Goal: Check status: Check status

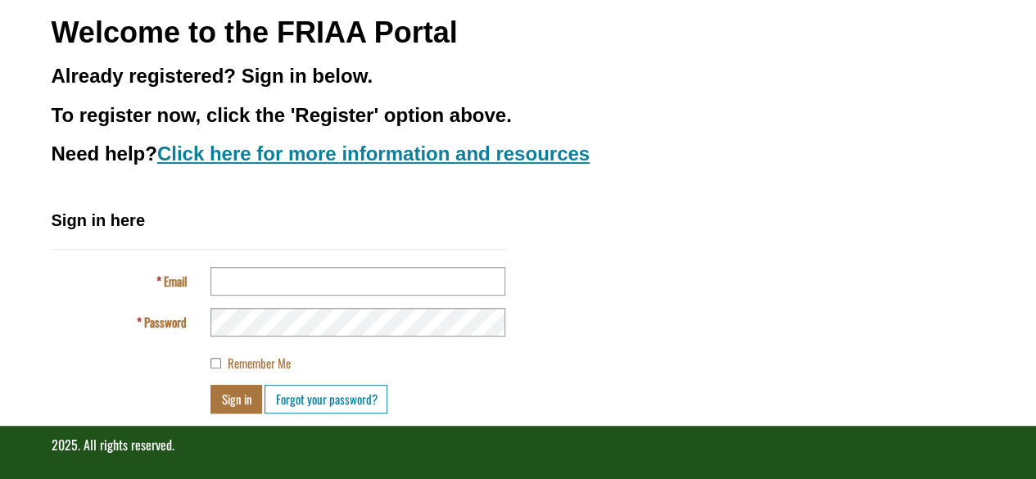
scroll to position [205, 0]
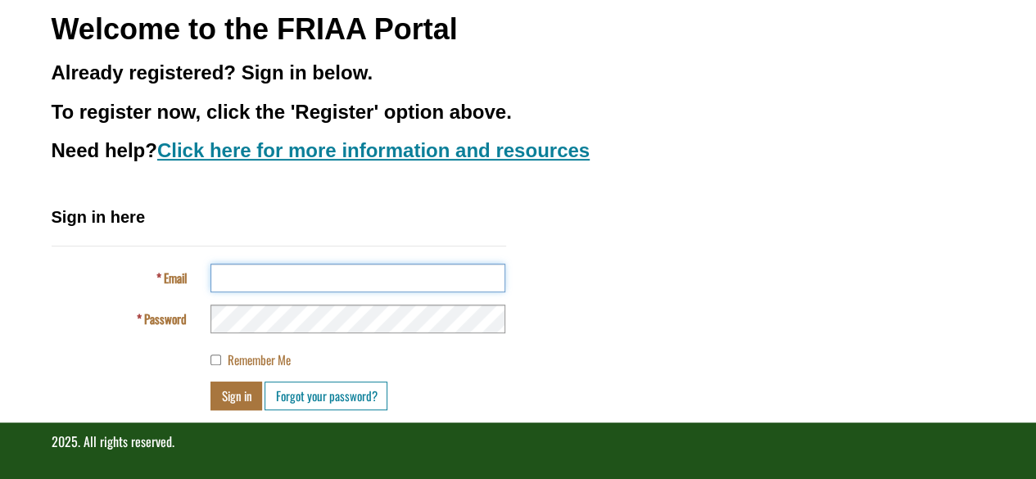
type input "**********"
click at [241, 398] on button "Sign in" at bounding box center [237, 396] width 52 height 29
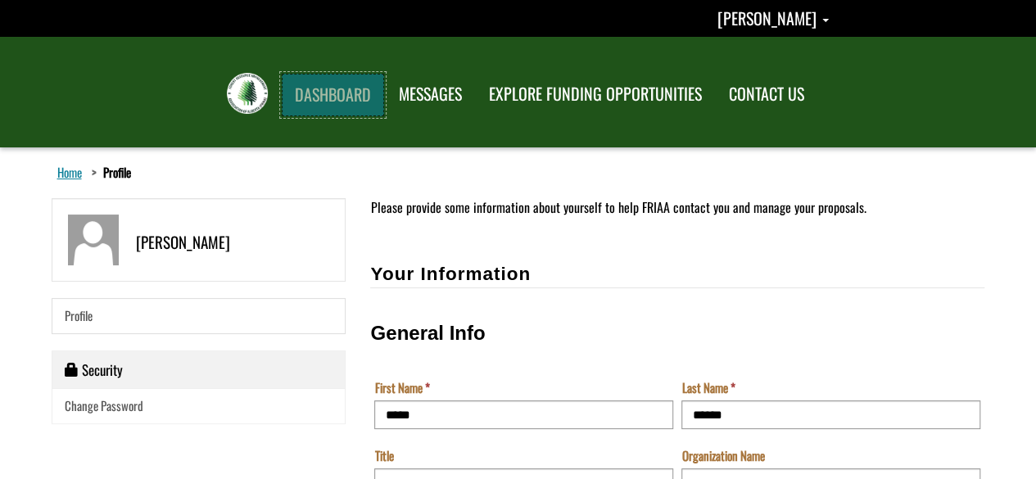
click at [368, 101] on link "DASHBOARD" at bounding box center [333, 95] width 102 height 43
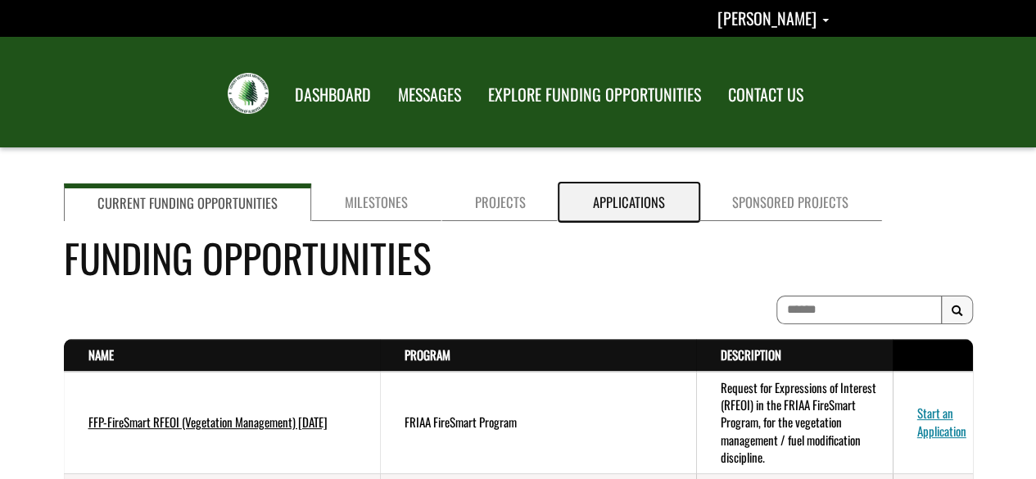
click at [624, 194] on link "Applications" at bounding box center [629, 203] width 139 height 38
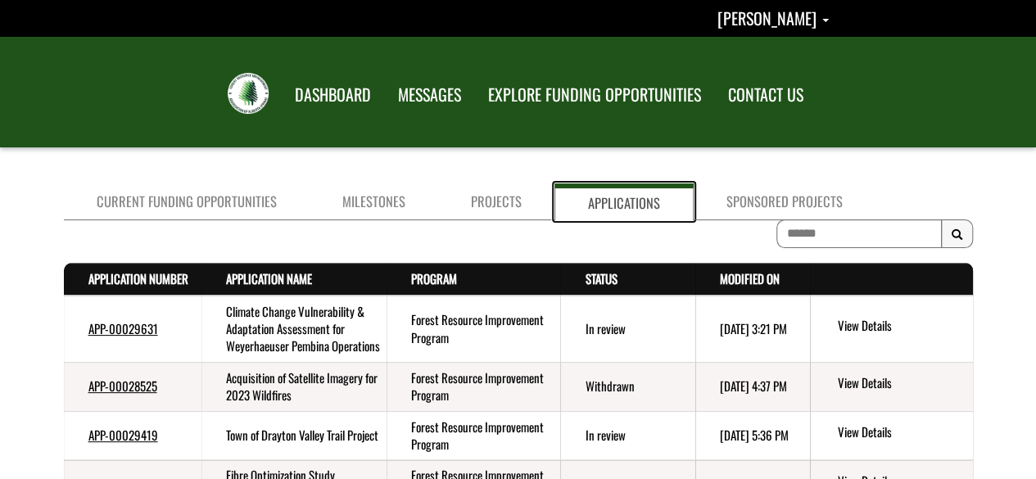
scroll to position [382, 0]
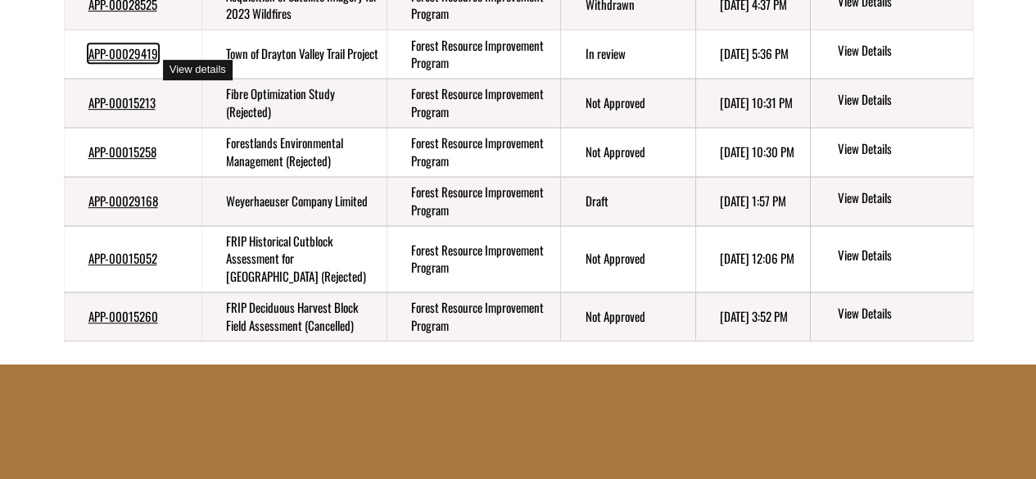
click at [135, 62] on link "APP-00029419" at bounding box center [123, 53] width 70 height 18
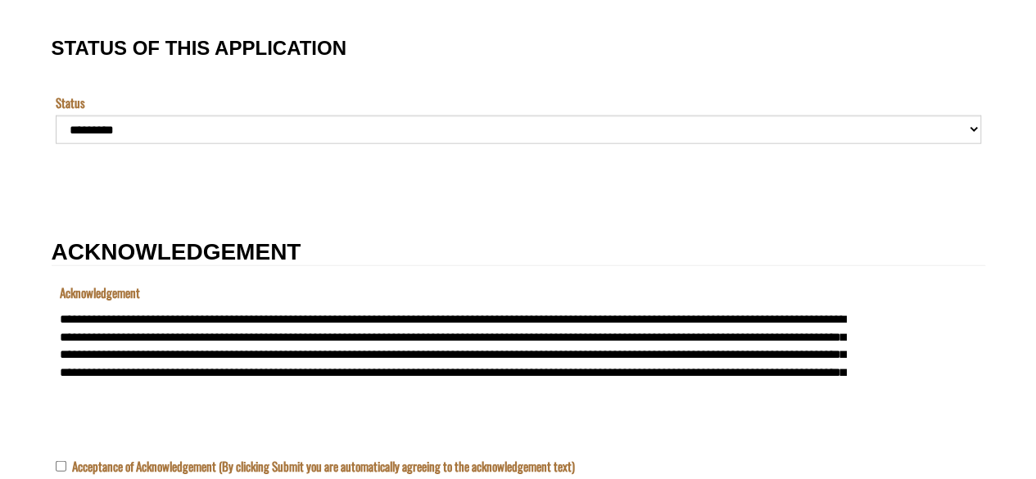
scroll to position [1529, 0]
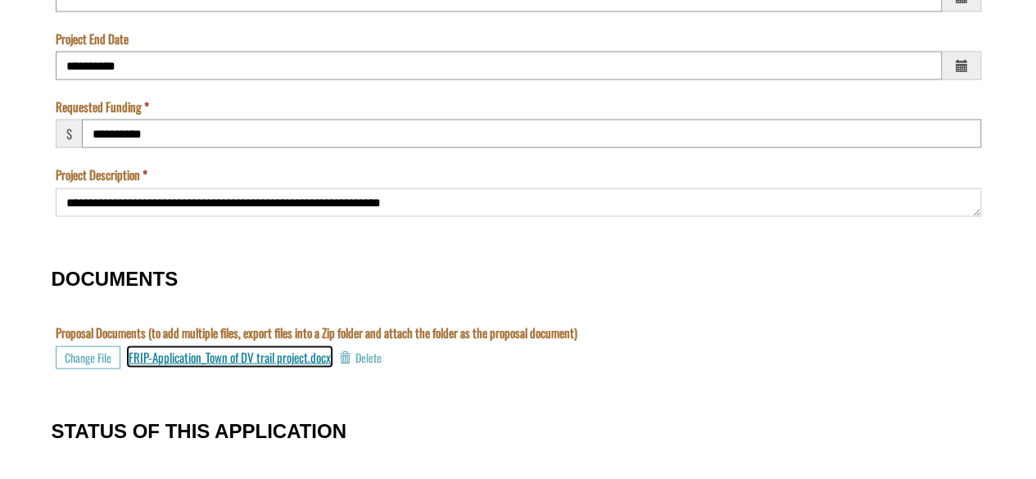
click at [231, 350] on span "FRIP-Application_Town of DV trail project.docx" at bounding box center [230, 356] width 202 height 18
click at [163, 355] on span "FRIP-Application_Town of DV trail project.docx" at bounding box center [230, 356] width 202 height 18
click at [388, 372] on td "Proposal Documents (to add multiple files, export files into a Zip folder and a…" at bounding box center [519, 355] width 934 height 62
click at [595, 369] on td "Proposal Documents (to add multiple files, export files into a Zip folder and a…" at bounding box center [519, 355] width 934 height 62
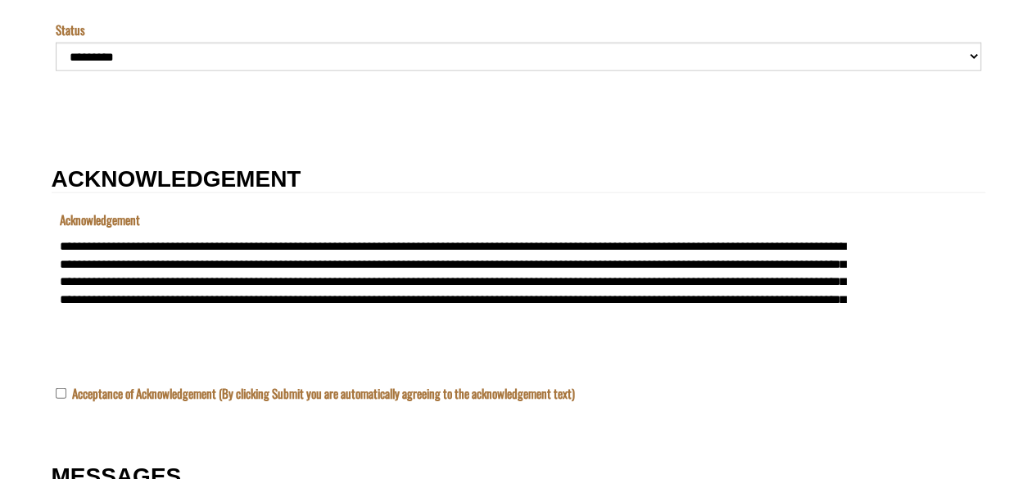
scroll to position [1602, 0]
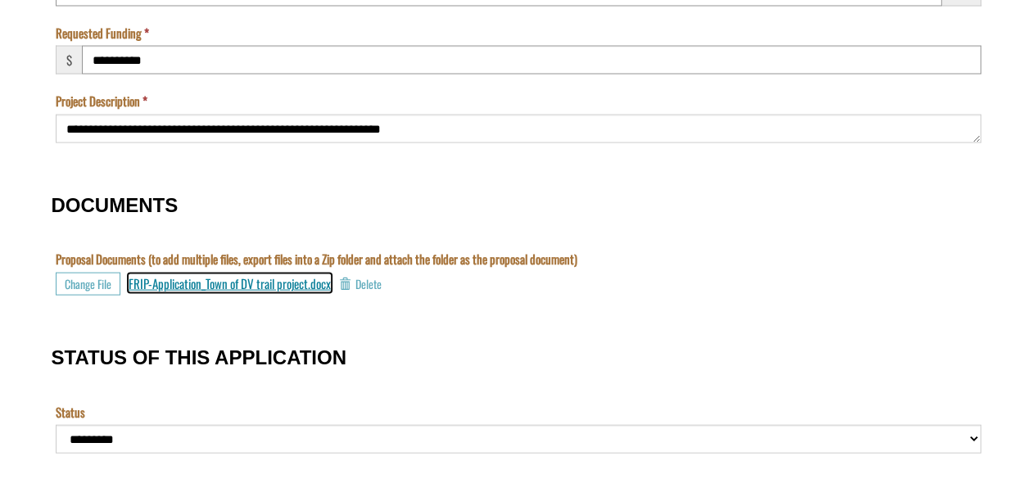
click at [242, 283] on span "FRIP-Application_Town of DV trail project.docx" at bounding box center [230, 283] width 202 height 18
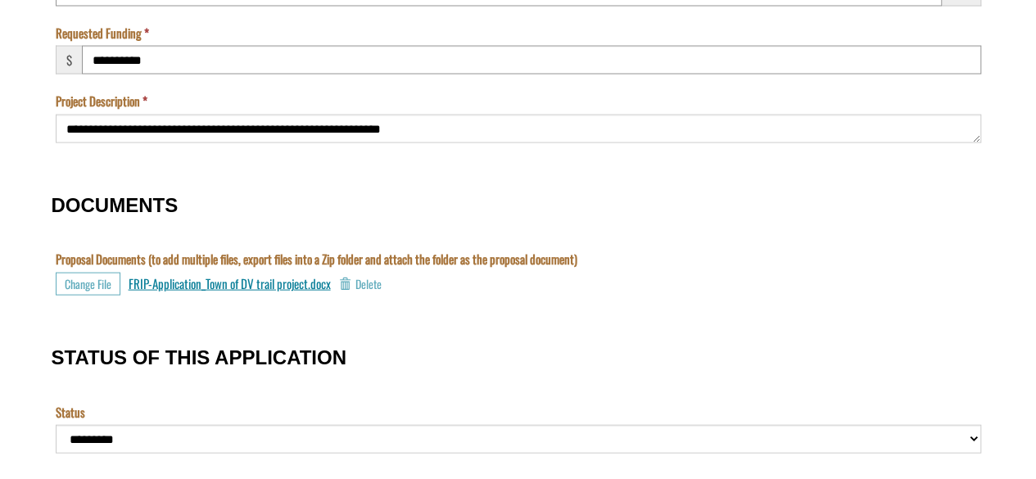
click at [370, 350] on h3 "STATUS OF THIS APPLICATION" at bounding box center [519, 357] width 934 height 21
click at [409, 308] on td "Proposal Documents (to add multiple files, export files into a Zip folder and a…" at bounding box center [519, 282] width 934 height 62
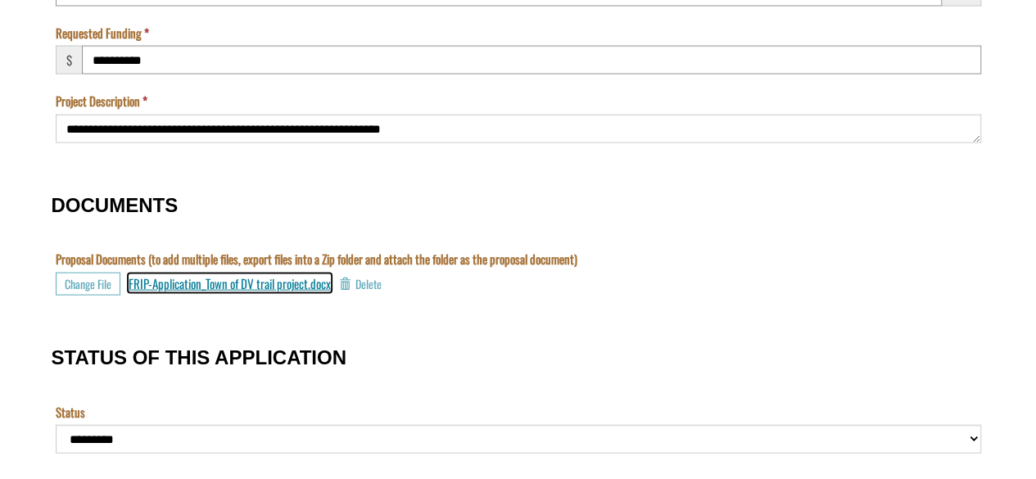
click at [203, 288] on span "FRIP-Application_Town of DV trail project.docx" at bounding box center [230, 283] width 202 height 18
click at [271, 283] on span "FRIP-Application_Town of DV trail project.docx" at bounding box center [230, 283] width 202 height 18
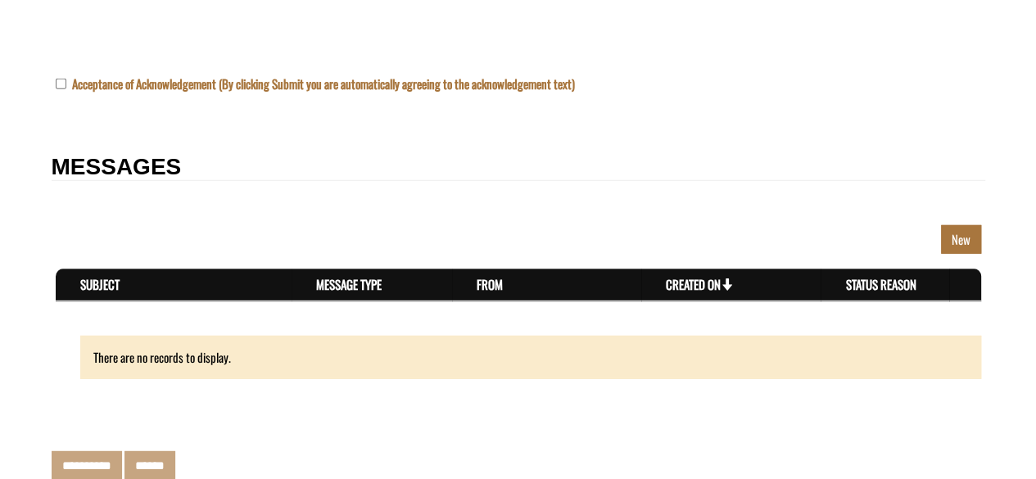
scroll to position [1912, 0]
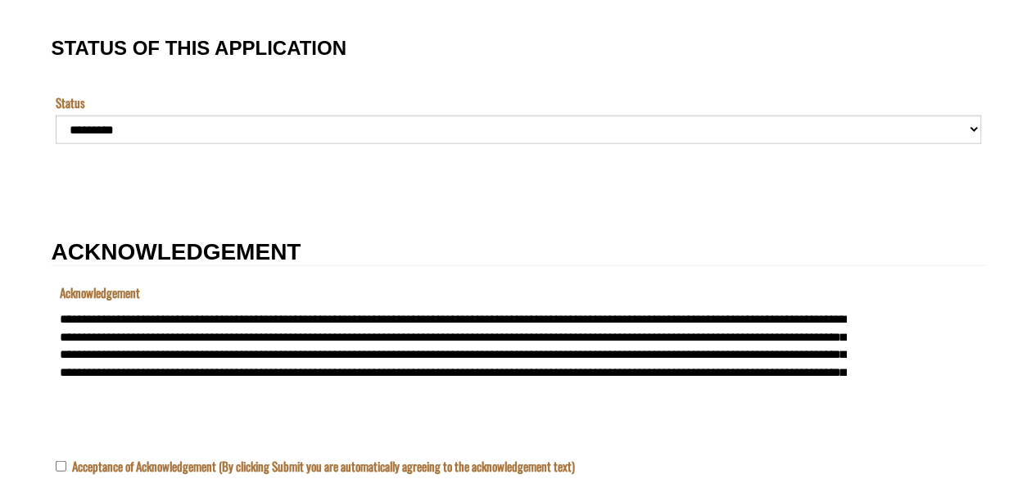
click at [949, 185] on td "Section" at bounding box center [869, 193] width 234 height 28
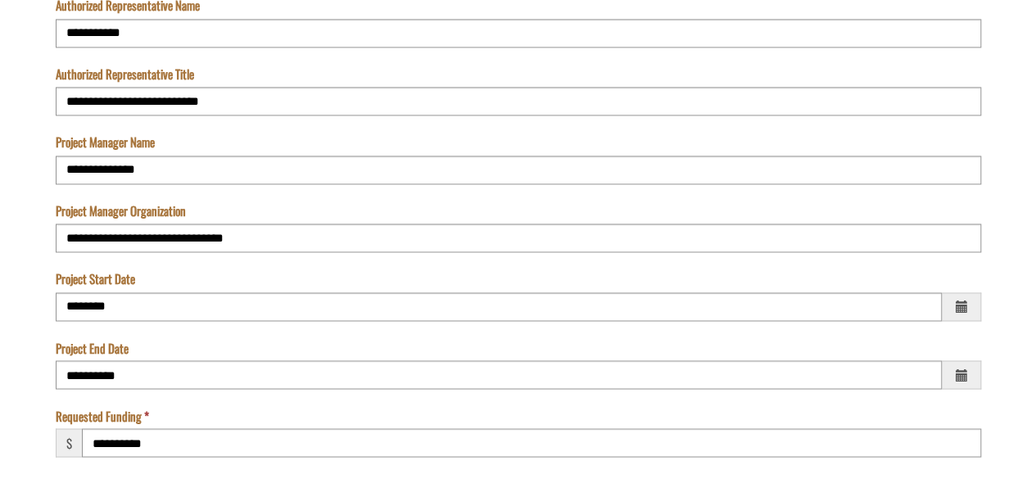
scroll to position [1602, 0]
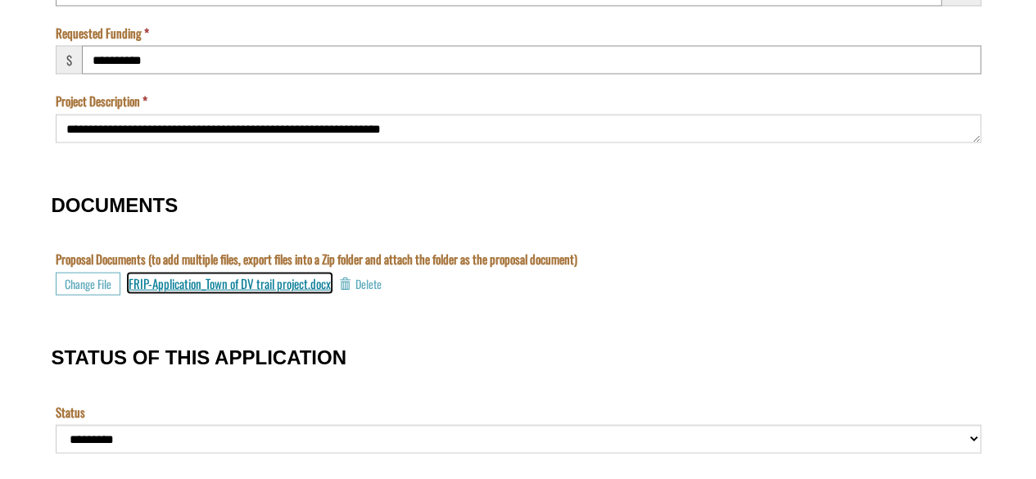
click at [205, 281] on span "FRIP-Application_Town of DV trail project.docx" at bounding box center [230, 283] width 202 height 18
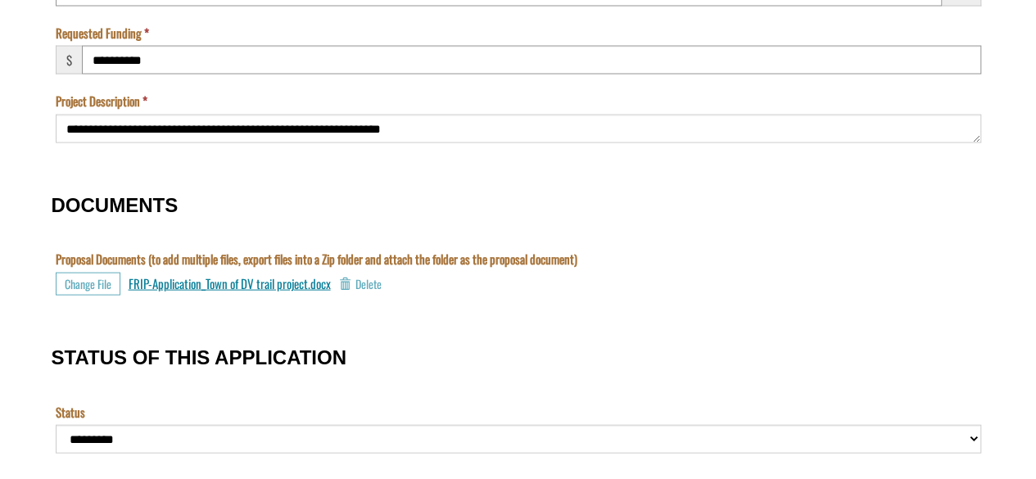
scroll to position [1578, 0]
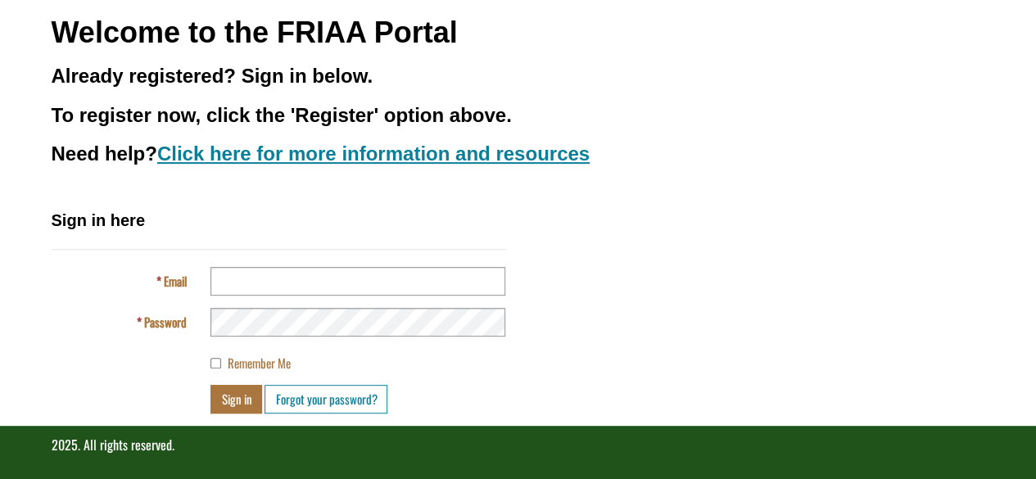
scroll to position [205, 0]
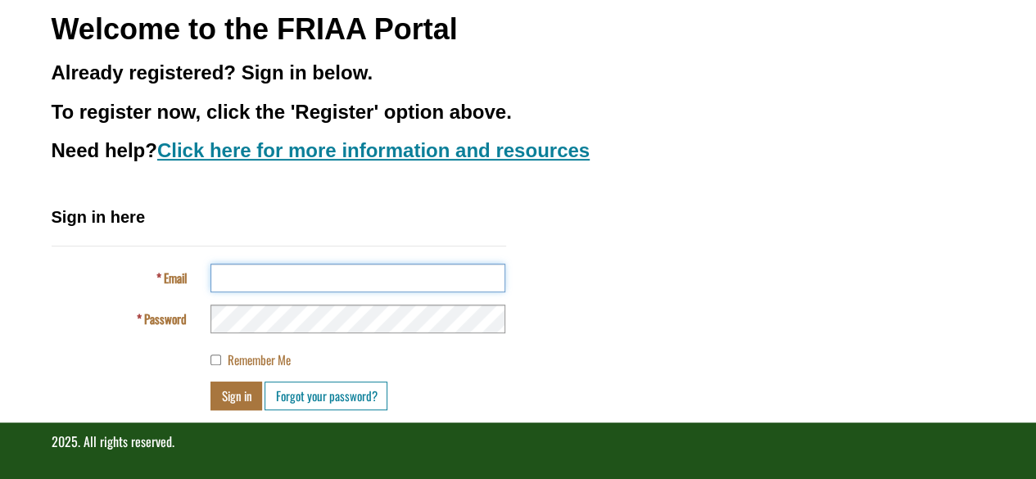
type input "**********"
click at [247, 392] on button "Sign in" at bounding box center [237, 396] width 52 height 29
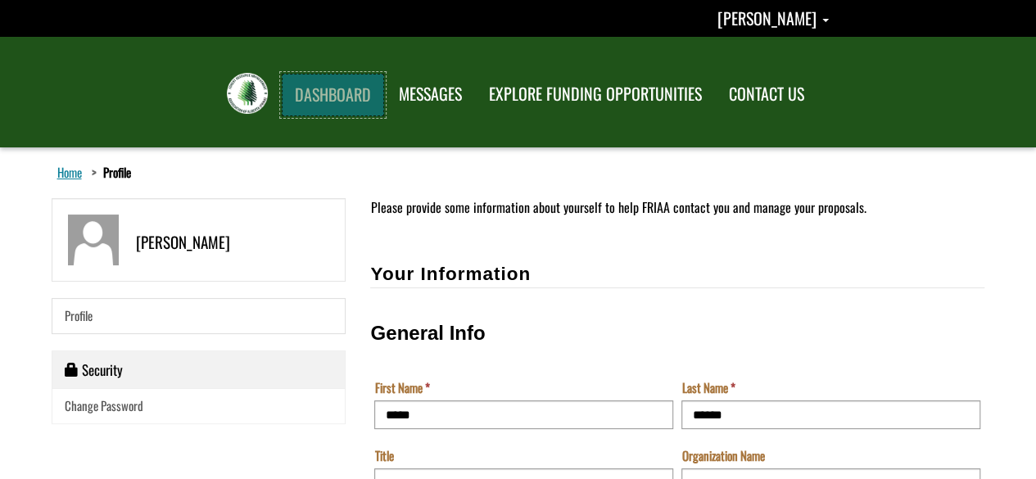
click at [331, 111] on link "DASHBOARD" at bounding box center [333, 95] width 102 height 43
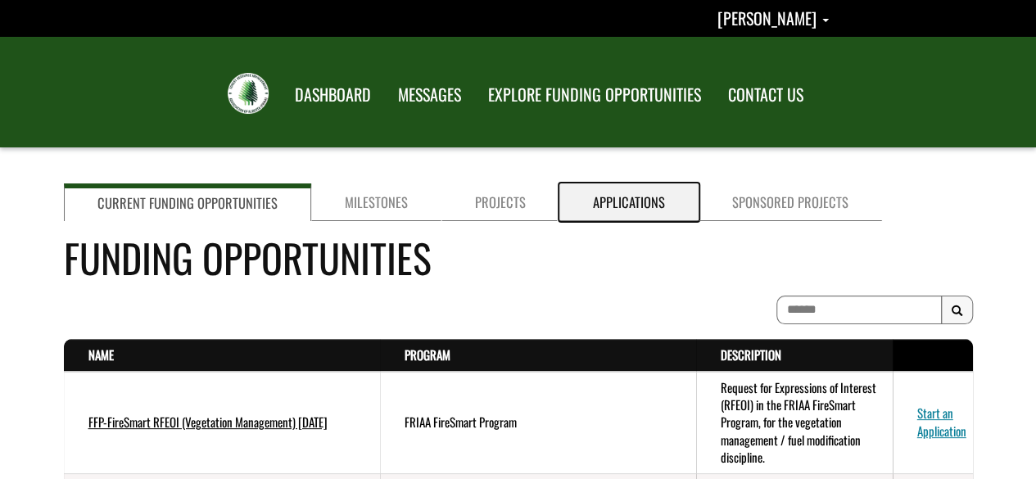
click at [629, 210] on link "Applications" at bounding box center [629, 203] width 139 height 38
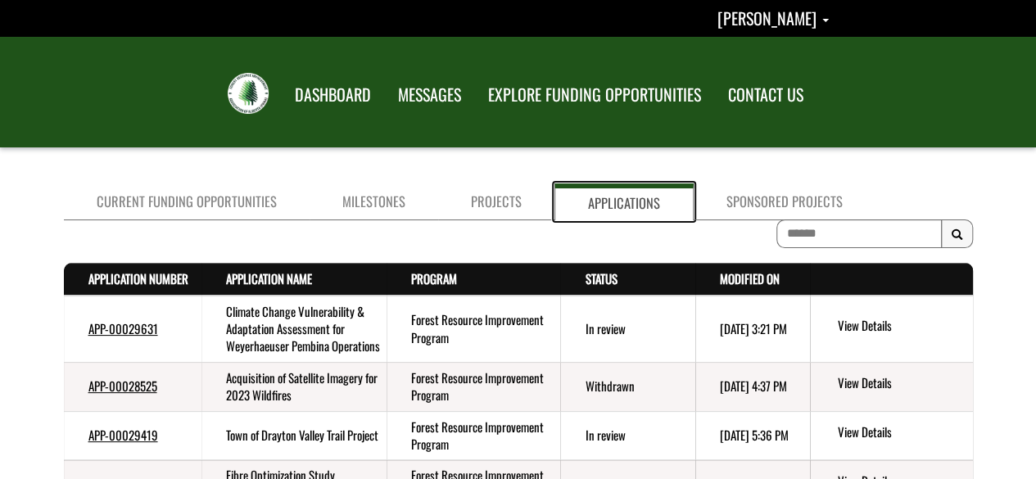
scroll to position [203, 0]
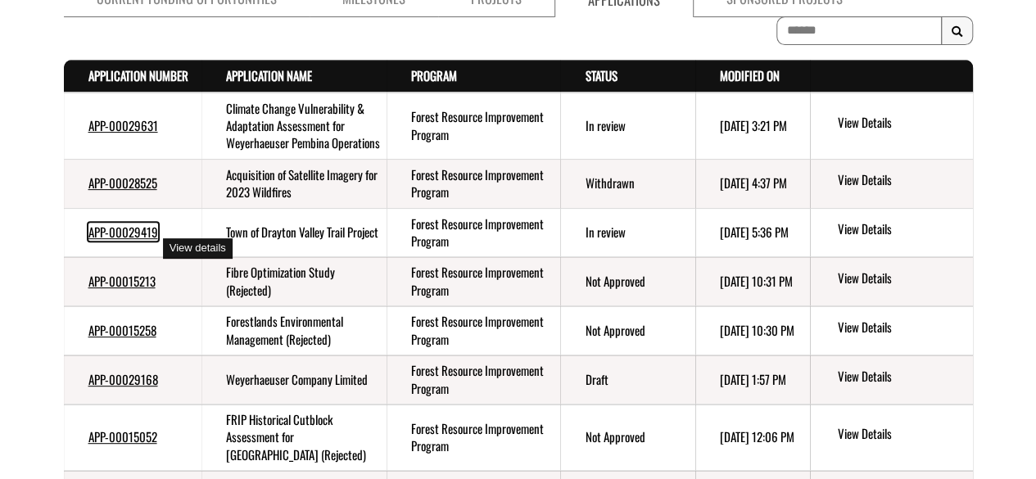
click at [129, 241] on link "APP-00029419" at bounding box center [123, 232] width 70 height 18
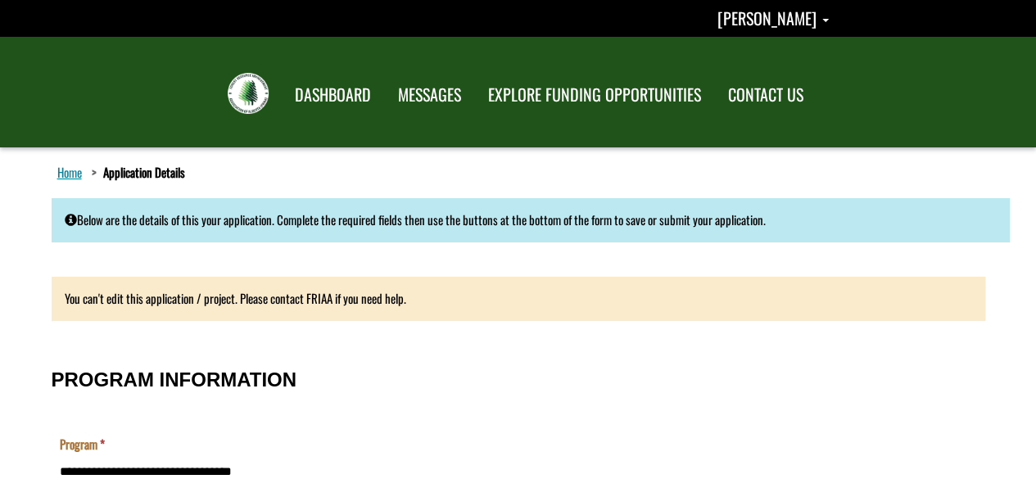
click at [506, 388] on h3 "PROGRAM INFORMATION" at bounding box center [519, 380] width 934 height 21
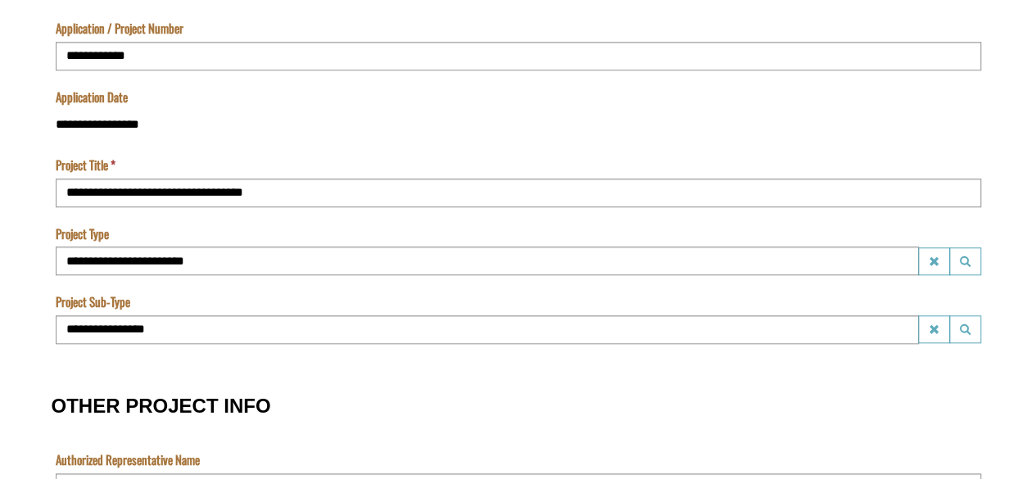
scroll to position [1529, 0]
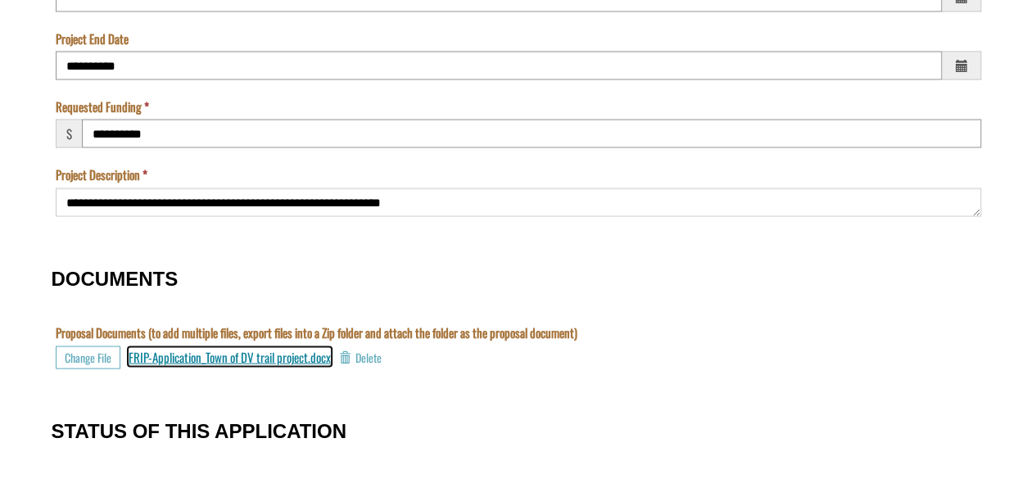
click at [287, 358] on span "FRIP-Application_Town of DV trail project.docx" at bounding box center [230, 356] width 202 height 18
